Goal: Transaction & Acquisition: Purchase product/service

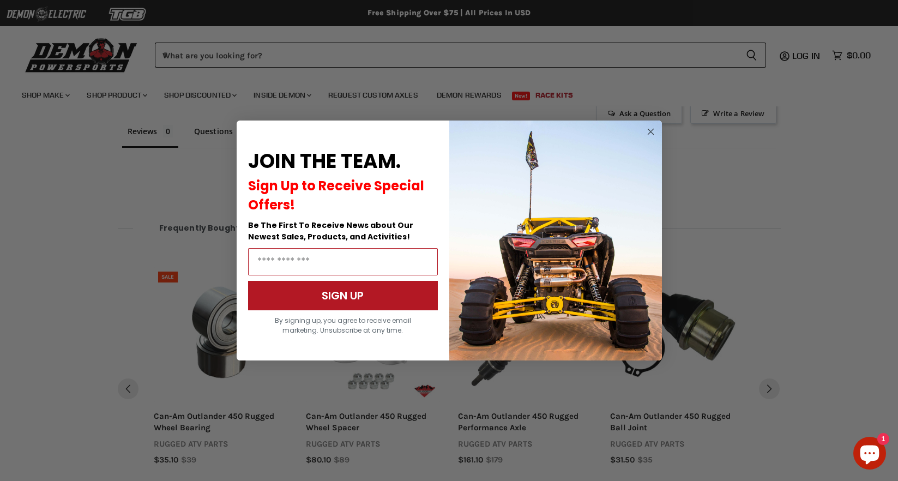
scroll to position [796, 0]
